Goal: Information Seeking & Learning: Check status

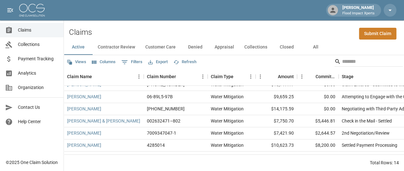
scroll to position [64, 0]
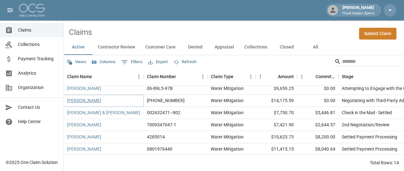
click at [88, 97] on link "[PERSON_NAME]" at bounding box center [84, 100] width 34 height 6
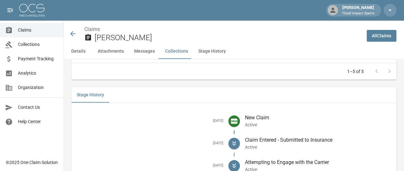
scroll to position [908, 0]
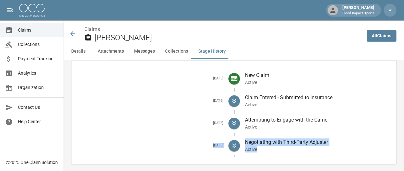
drag, startPoint x: 206, startPoint y: 137, endPoint x: 347, endPoint y: 141, distance: 140.9
click at [347, 141] on li "[DATE] Negotiating with Third-Party Adjuster Active" at bounding box center [234, 146] width 315 height 22
click at [73, 34] on icon at bounding box center [72, 33] width 5 height 5
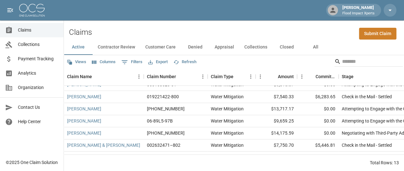
scroll to position [32, 0]
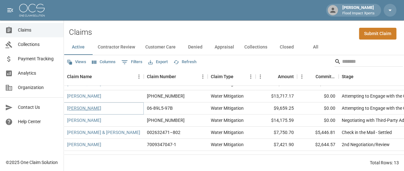
click at [87, 105] on link "[PERSON_NAME]" at bounding box center [84, 108] width 34 height 6
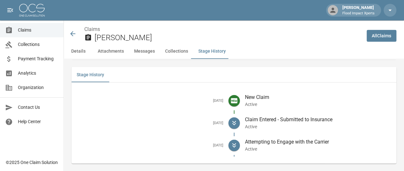
scroll to position [855, 0]
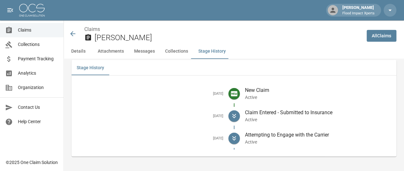
click at [72, 33] on icon at bounding box center [73, 34] width 8 height 8
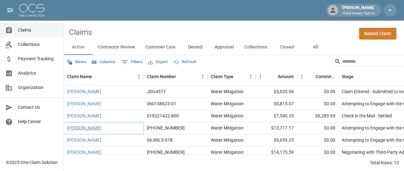
click at [82, 125] on link "[PERSON_NAME]" at bounding box center [84, 128] width 34 height 6
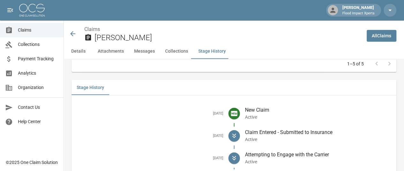
scroll to position [862, 0]
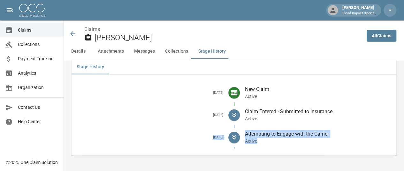
drag, startPoint x: 206, startPoint y: 137, endPoint x: 330, endPoint y: 141, distance: 124.6
click at [330, 141] on li "[DATE] Attempting to Engage with the Carrier Active" at bounding box center [234, 137] width 315 height 22
copy li "[DATE] Attempting to Engage with the Carrier Active"
click at [72, 34] on icon at bounding box center [73, 34] width 8 height 8
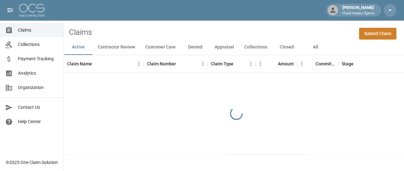
scroll to position [5, 0]
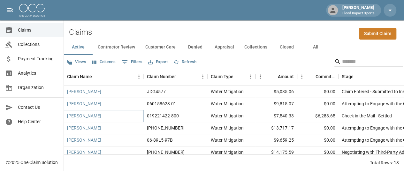
click at [86, 113] on link "[PERSON_NAME]" at bounding box center [84, 116] width 34 height 6
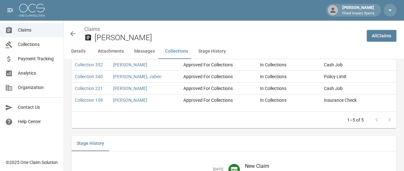
scroll to position [901, 0]
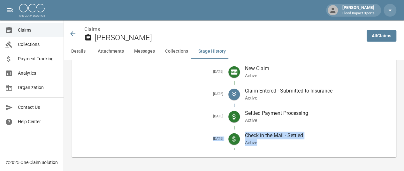
drag, startPoint x: 206, startPoint y: 137, endPoint x: 309, endPoint y: 141, distance: 103.6
click at [309, 141] on li "[DATE] Check in the Mail - Settled Active" at bounding box center [234, 139] width 315 height 22
copy li "[DATE] Check in the Mail - Settled Active"
click at [75, 33] on icon at bounding box center [73, 34] width 8 height 8
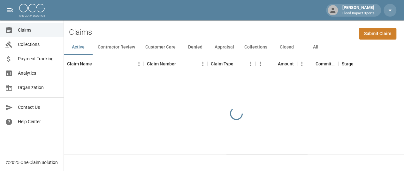
scroll to position [5, 0]
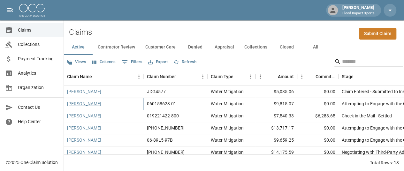
click at [84, 101] on link "[PERSON_NAME]" at bounding box center [84, 104] width 34 height 6
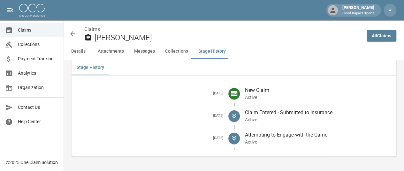
scroll to position [892, 0]
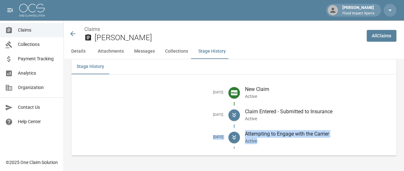
drag, startPoint x: 206, startPoint y: 137, endPoint x: 291, endPoint y: 141, distance: 85.4
click at [291, 141] on li "[DATE] Attempting to Engage with the Carrier Active" at bounding box center [234, 137] width 315 height 22
click at [76, 32] on icon at bounding box center [73, 34] width 8 height 8
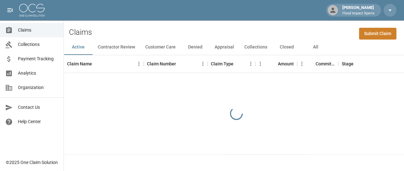
scroll to position [5, 0]
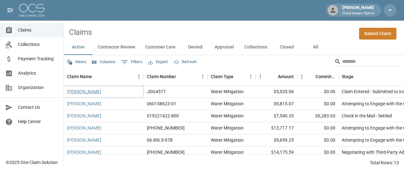
click at [88, 88] on link "[PERSON_NAME]" at bounding box center [84, 91] width 34 height 6
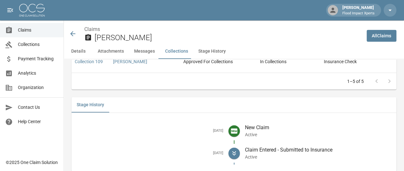
scroll to position [850, 0]
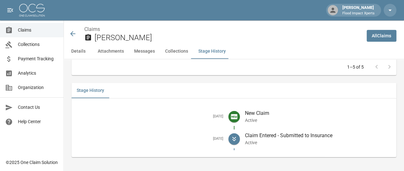
click at [72, 30] on div "Claims [PERSON_NAME]" at bounding box center [215, 34] width 293 height 17
click at [74, 34] on icon at bounding box center [72, 33] width 5 height 5
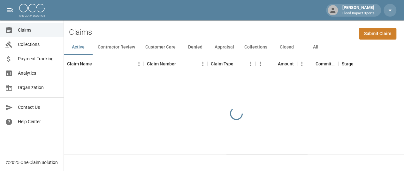
scroll to position [5, 0]
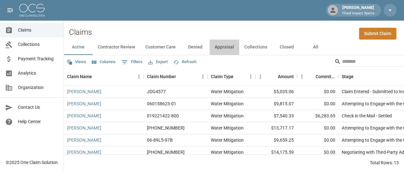
click at [226, 41] on button "Appraisal" at bounding box center [225, 47] width 30 height 15
